Goal: Information Seeking & Learning: Find specific fact

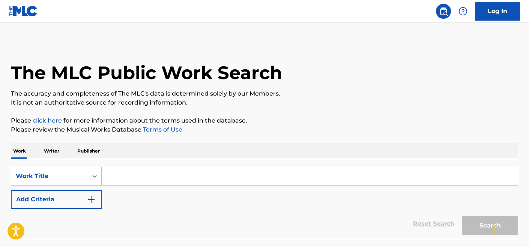
click at [152, 178] on input "Search Form" at bounding box center [310, 176] width 416 height 18
paste input "Venid, fieles todos"
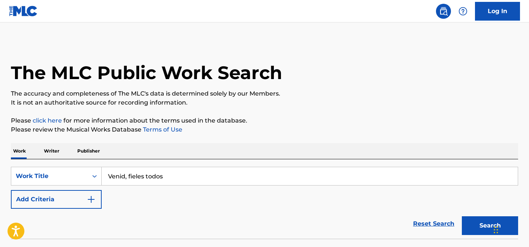
type input "Venid, fieles todos"
click at [462, 217] on button "Search" at bounding box center [490, 226] width 56 height 19
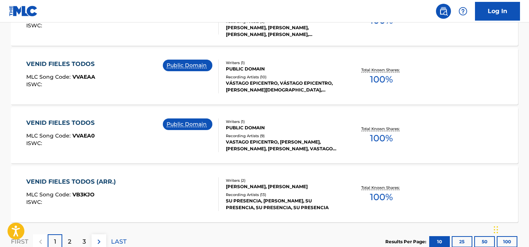
scroll to position [616, 0]
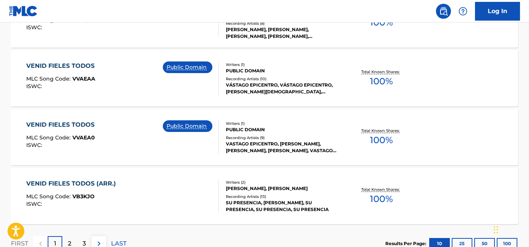
click at [166, 88] on div "Public Domain" at bounding box center [191, 79] width 56 height 34
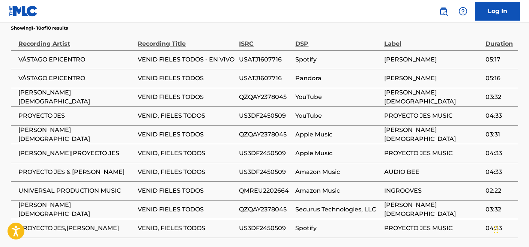
scroll to position [517, 0]
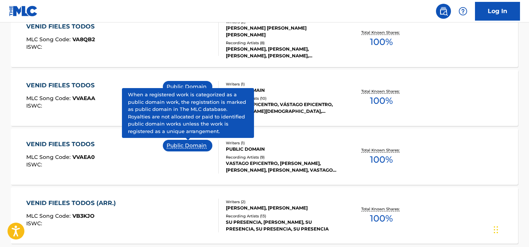
scroll to position [617, 0]
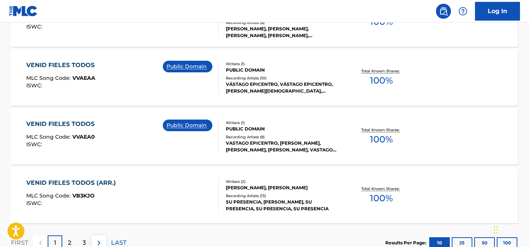
click at [156, 75] on div "VENID FIELES TODOS MLC Song Code : VVAEAA ISWC : Public Domain" at bounding box center [122, 78] width 193 height 34
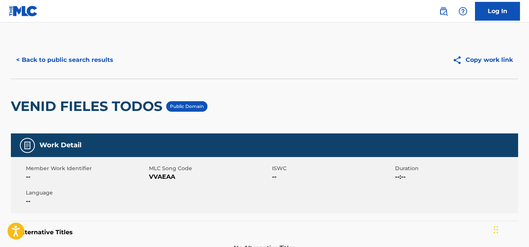
click at [36, 50] on div "< Back to public search results Copy work link" at bounding box center [265, 60] width 508 height 38
click at [36, 63] on button "< Back to public search results" at bounding box center [65, 60] width 108 height 19
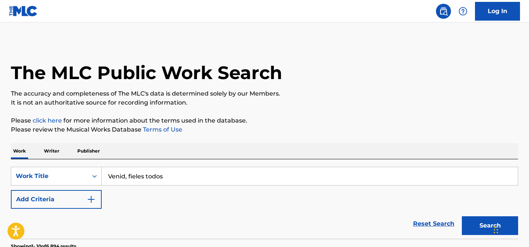
click at [148, 177] on input "Venid, fieles todos" at bounding box center [310, 176] width 416 height 18
paste input "[DEMOGRAPHIC_DATA] te salve, Reina y Madre"
type input "[DEMOGRAPHIC_DATA] te salve, Reina y Madre"
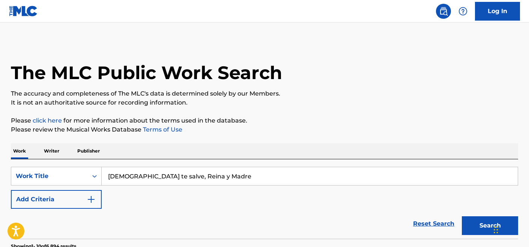
click at [462, 217] on button "Search" at bounding box center [490, 226] width 56 height 19
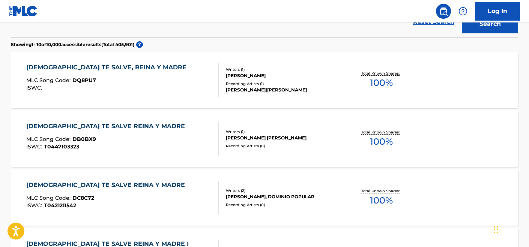
scroll to position [194, 0]
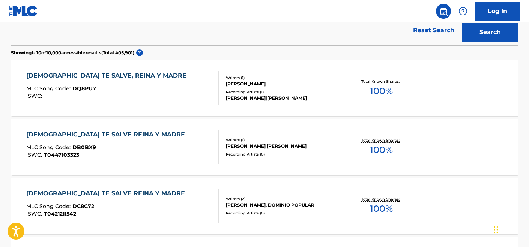
click at [170, 95] on div "[DEMOGRAPHIC_DATA] TE SALVE, REINA Y MADRE MLC Song Code : DQ8PU7 ISWC :" at bounding box center [122, 88] width 193 height 34
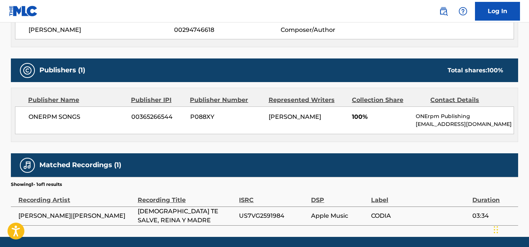
scroll to position [316, 0]
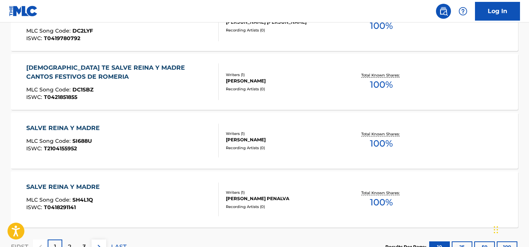
scroll to position [613, 0]
click at [157, 80] on div "[DEMOGRAPHIC_DATA] TE SALVE REINA Y MADRE CANTOS FESTIVOS DE ROMERIA" at bounding box center [119, 72] width 187 height 18
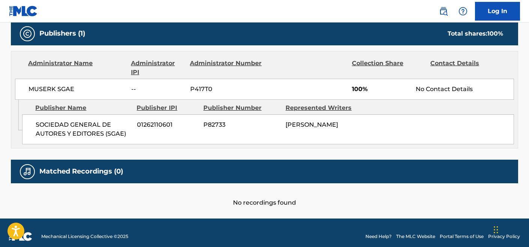
scroll to position [352, 0]
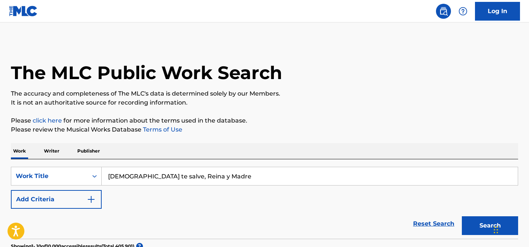
click at [137, 175] on input "[DEMOGRAPHIC_DATA] te salve, Reina y Madre" at bounding box center [310, 176] width 416 height 18
paste input "Holy, Holy, Holy"
click at [462, 217] on button "Search" at bounding box center [490, 226] width 56 height 19
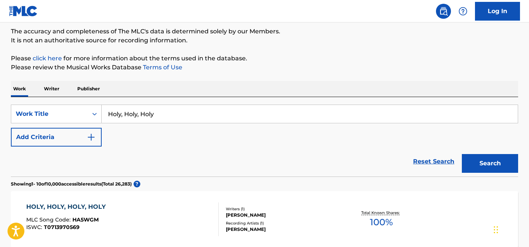
scroll to position [62, 0]
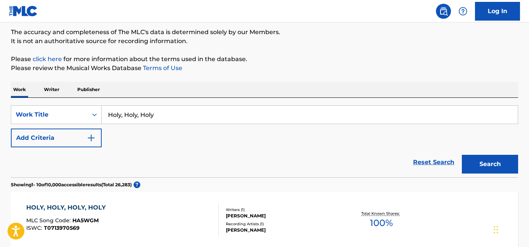
click at [131, 113] on input "Holy, Holy, Holy" at bounding box center [310, 115] width 416 height 18
paste input "Santo! ¡Santo! ¡Santo!"
type input "Santo! ¡Santo! ¡Santo!"
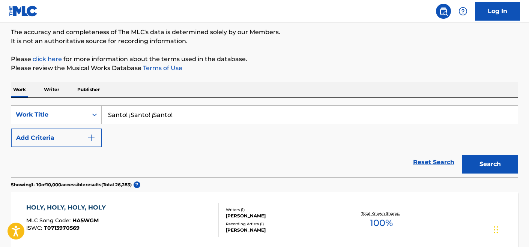
click at [462, 155] on button "Search" at bounding box center [490, 164] width 56 height 19
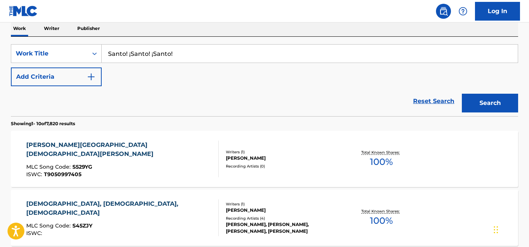
scroll to position [120, 0]
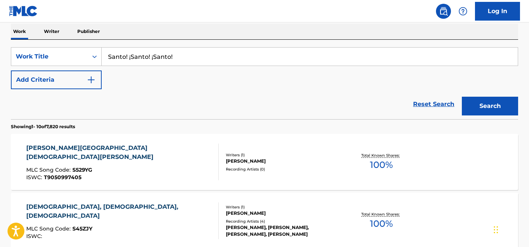
click at [75, 77] on button "Add Criteria" at bounding box center [56, 80] width 91 height 19
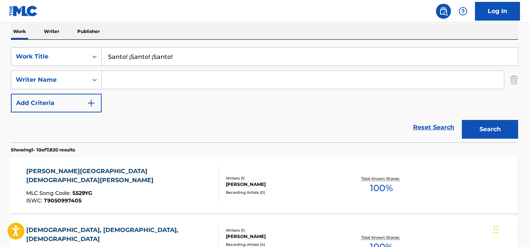
click at [132, 78] on input "Search Form" at bounding box center [303, 80] width 402 height 18
paste input "[PERSON_NAME]"
type input "[PERSON_NAME]"
click at [462, 120] on button "Search" at bounding box center [490, 129] width 56 height 19
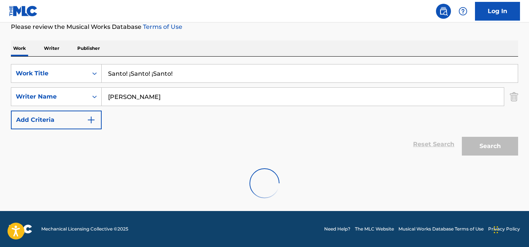
scroll to position [78, 0]
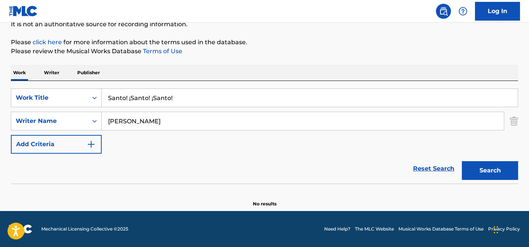
click at [133, 99] on input "Santo! ¡Santo! ¡Santo!" at bounding box center [310, 98] width 416 height 18
click at [149, 98] on input "[PERSON_NAME]! ¡Santo!" at bounding box center [310, 98] width 416 height 18
click at [184, 100] on input "[PERSON_NAME][DEMOGRAPHIC_DATA]!" at bounding box center [310, 98] width 416 height 18
type input "[PERSON_NAME][DEMOGRAPHIC_DATA]"
click at [462, 161] on button "Search" at bounding box center [490, 170] width 56 height 19
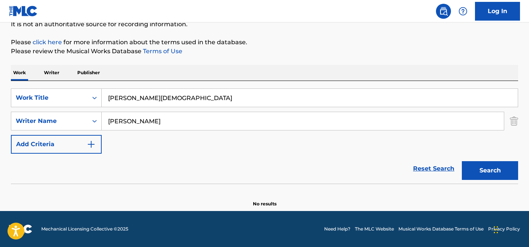
click at [183, 119] on input "[PERSON_NAME]" at bounding box center [303, 121] width 402 height 18
click at [462, 161] on button "Search" at bounding box center [490, 170] width 56 height 19
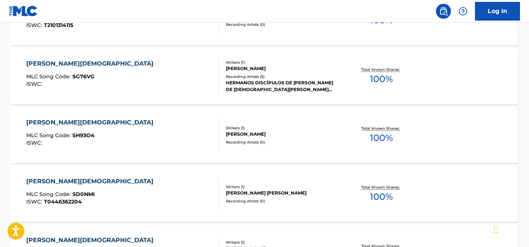
scroll to position [466, 0]
